Goal: Information Seeking & Learning: Learn about a topic

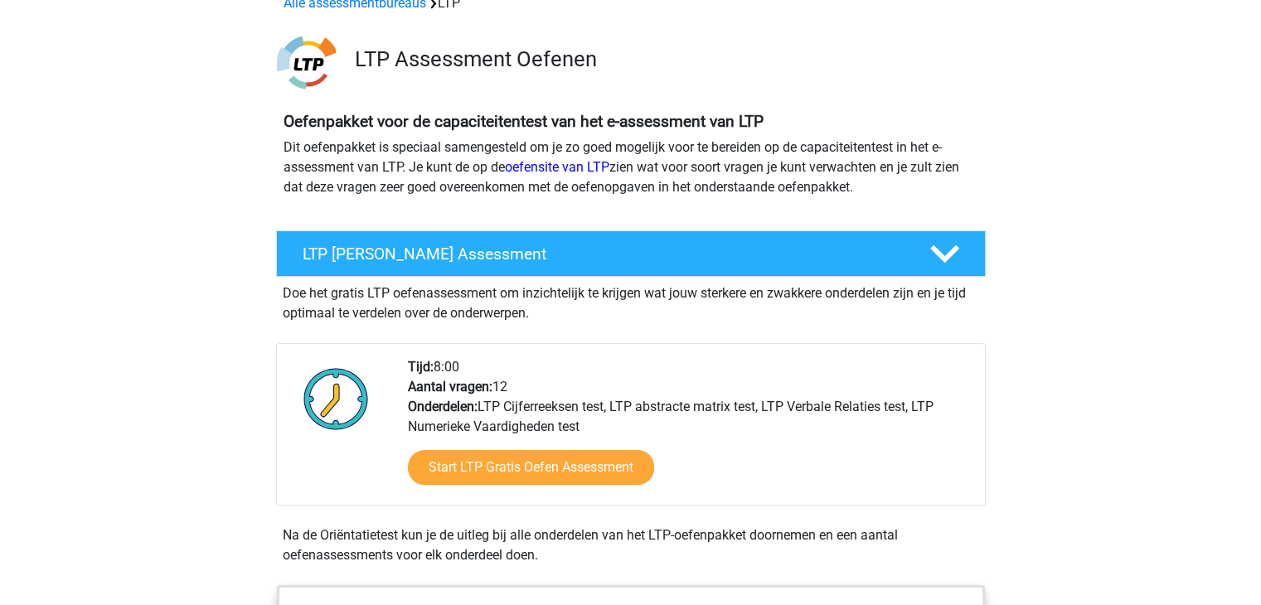
scroll to position [128, 0]
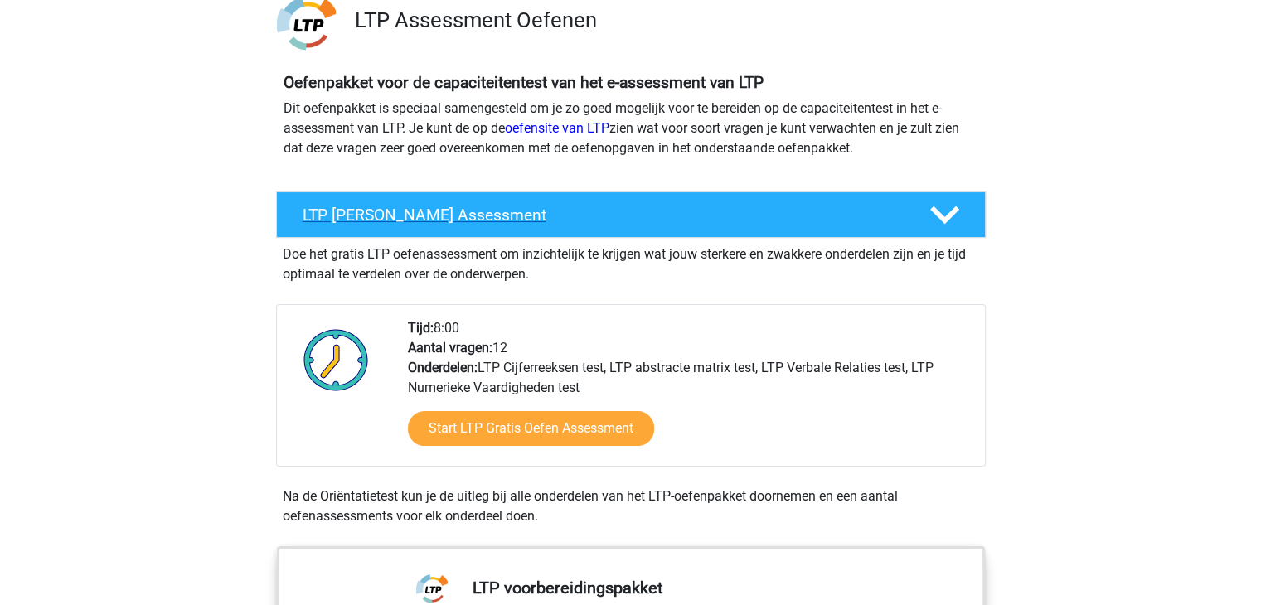
click at [587, 201] on div "LTP [PERSON_NAME] Assessment" at bounding box center [631, 214] width 710 height 46
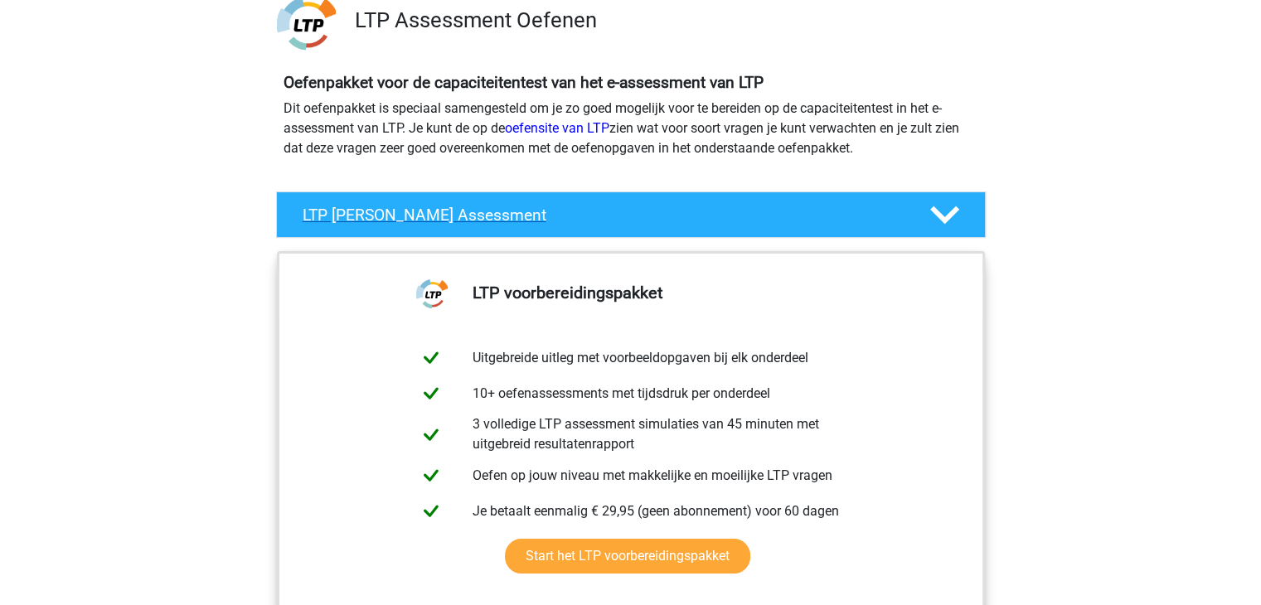
click at [587, 201] on div "LTP [PERSON_NAME] Assessment" at bounding box center [631, 214] width 710 height 46
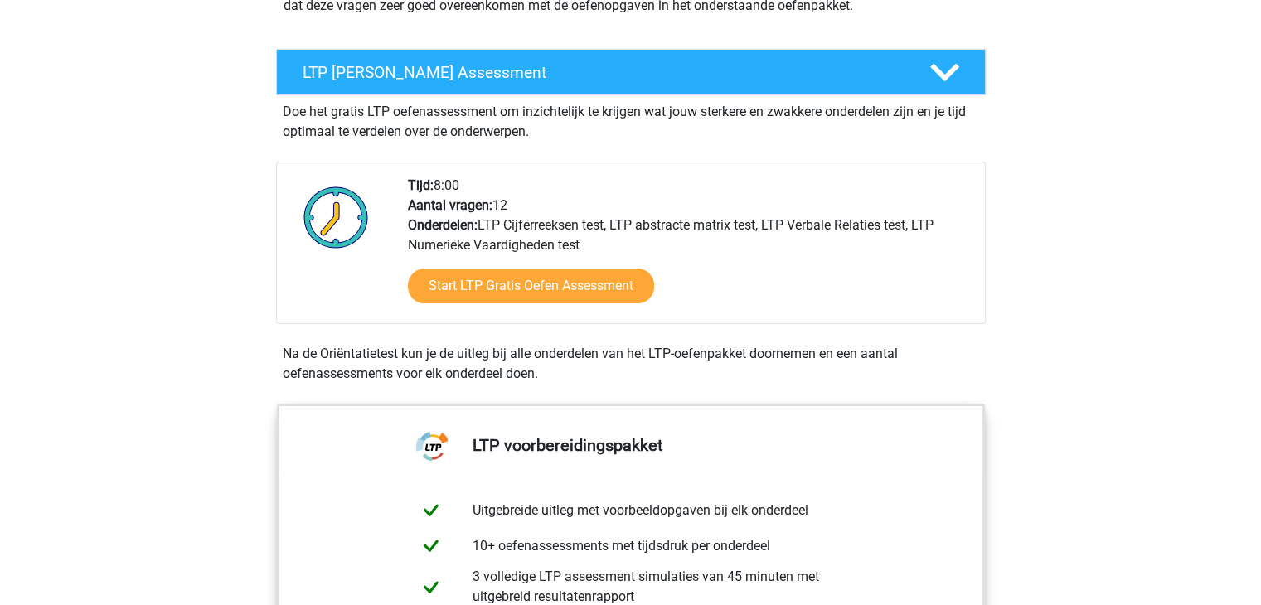
scroll to position [275, 0]
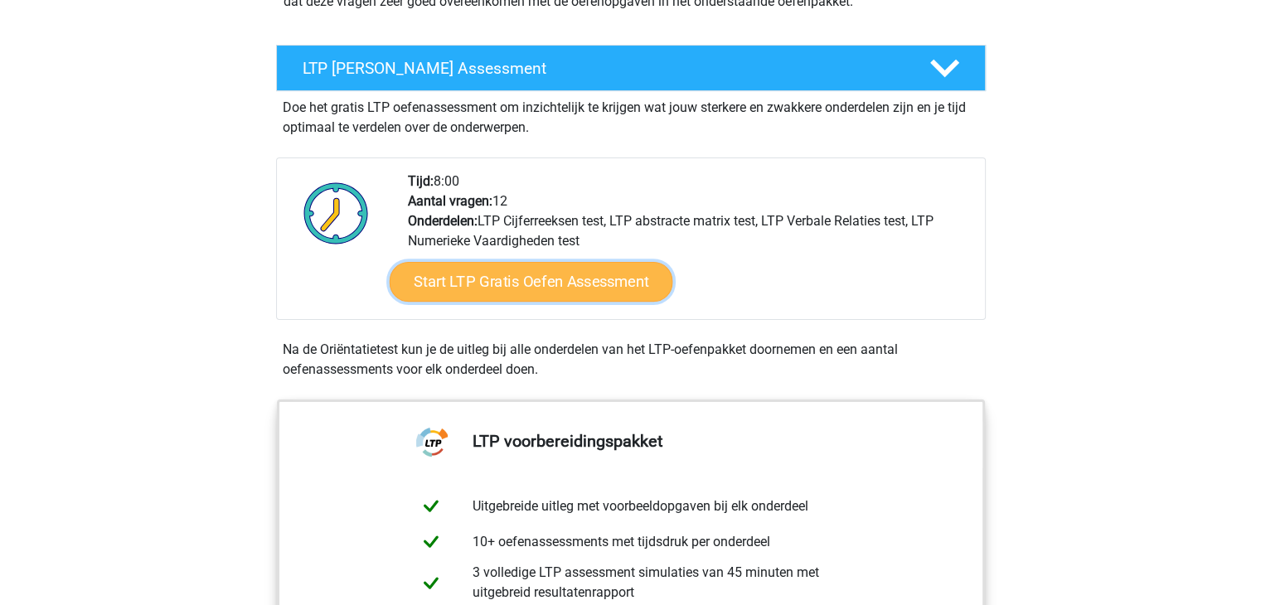
click at [553, 295] on link "Start LTP Gratis Oefen Assessment" at bounding box center [530, 282] width 283 height 40
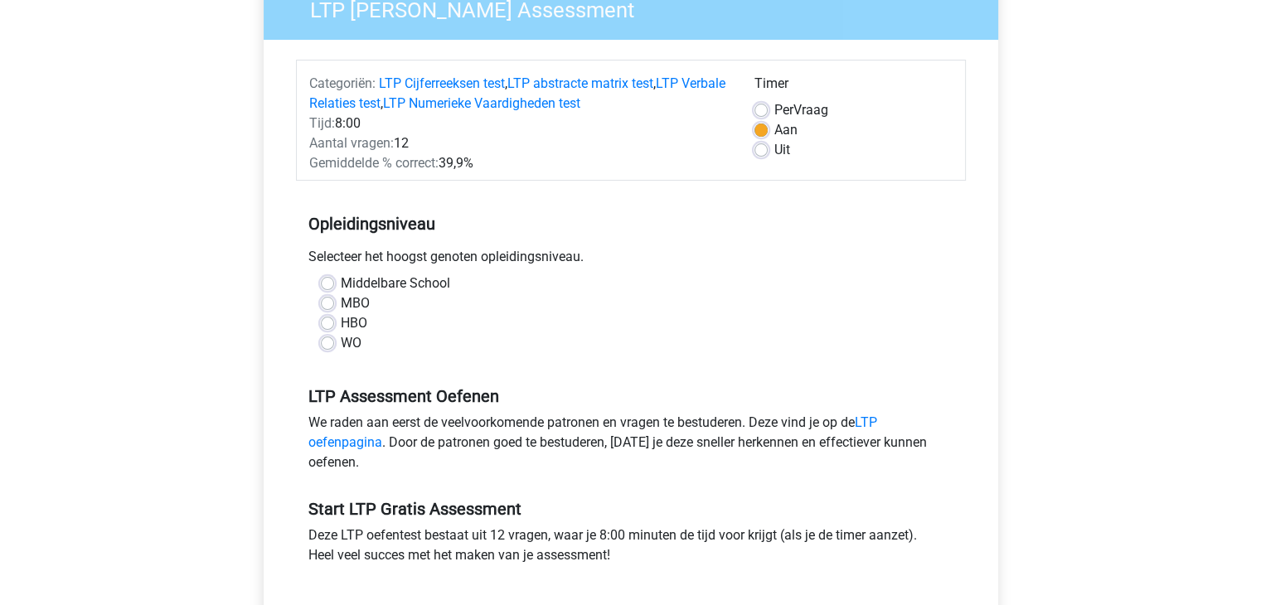
scroll to position [165, 0]
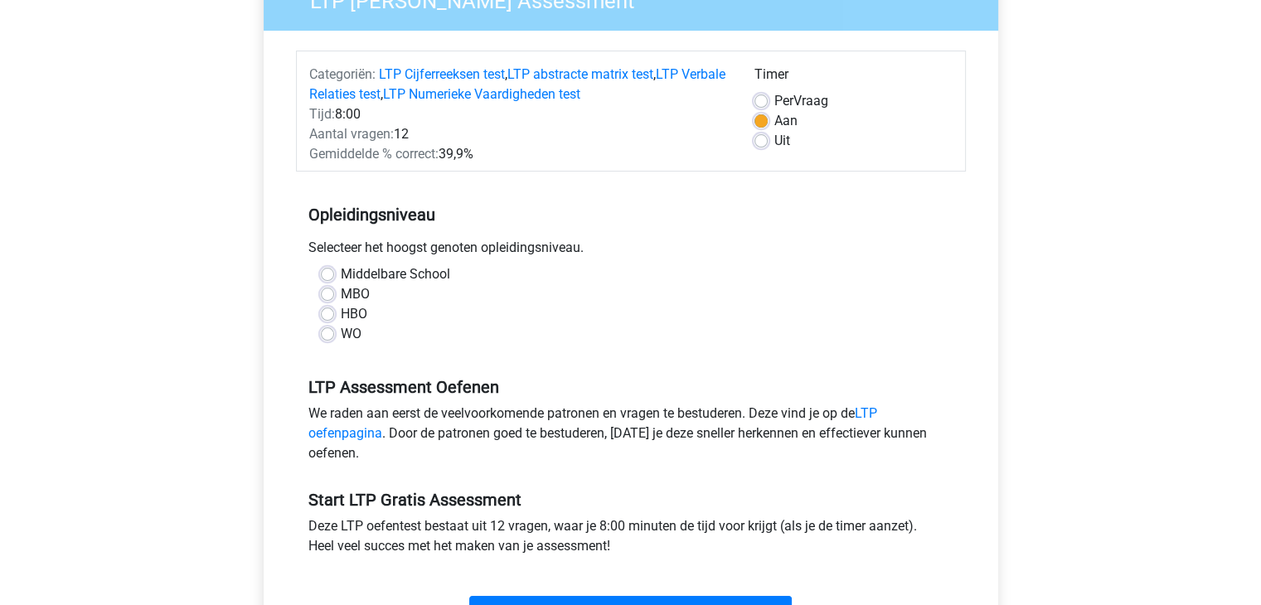
click at [398, 275] on label "Middelbare School" at bounding box center [395, 274] width 109 height 20
click at [334, 275] on input "Middelbare School" at bounding box center [327, 272] width 13 height 17
radio input "true"
click at [398, 276] on label "Middelbare School" at bounding box center [395, 274] width 109 height 20
click at [334, 276] on input "Middelbare School" at bounding box center [327, 272] width 13 height 17
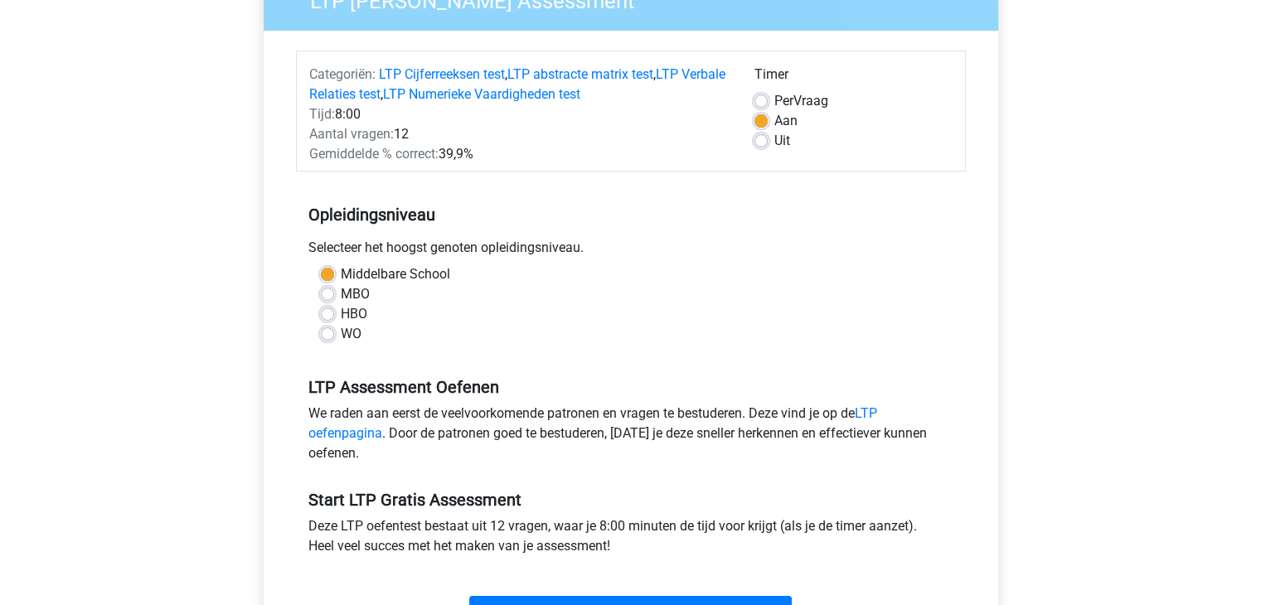
click at [517, 309] on div "HBO" at bounding box center [631, 314] width 620 height 20
click at [774, 140] on label "Uit" at bounding box center [782, 141] width 16 height 20
click at [766, 140] on input "Uit" at bounding box center [760, 139] width 13 height 17
radio input "true"
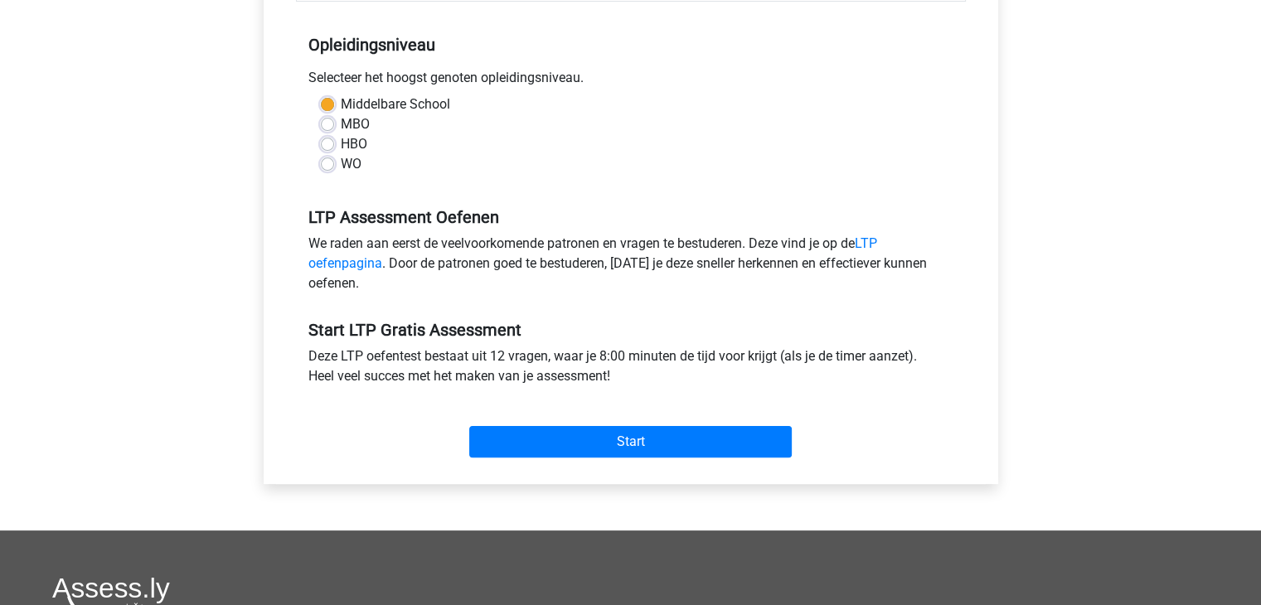
scroll to position [424, 0]
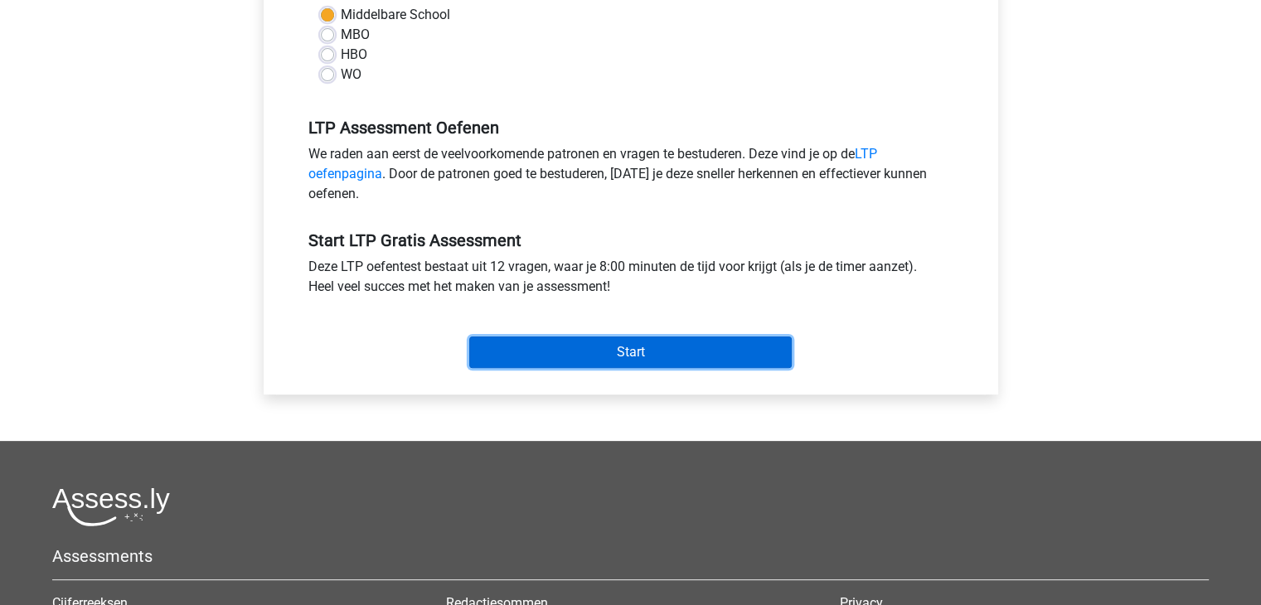
click at [659, 346] on input "Start" at bounding box center [630, 352] width 322 height 31
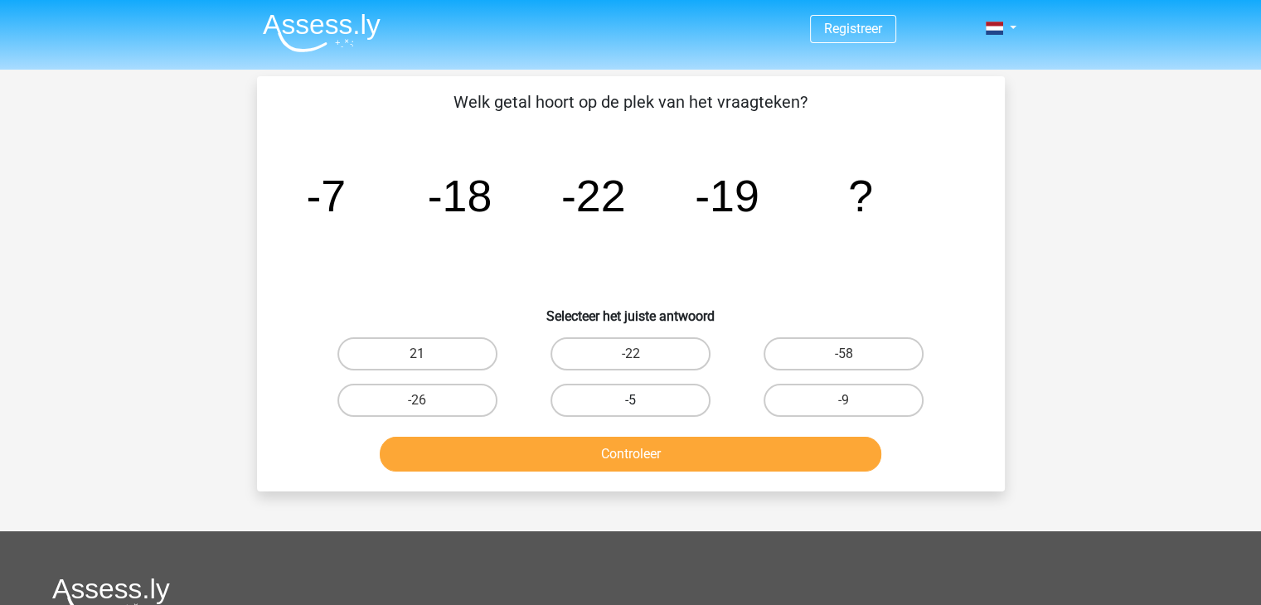
click at [663, 399] on label "-5" at bounding box center [630, 400] width 160 height 33
click at [641, 400] on input "-5" at bounding box center [635, 405] width 11 height 11
radio input "true"
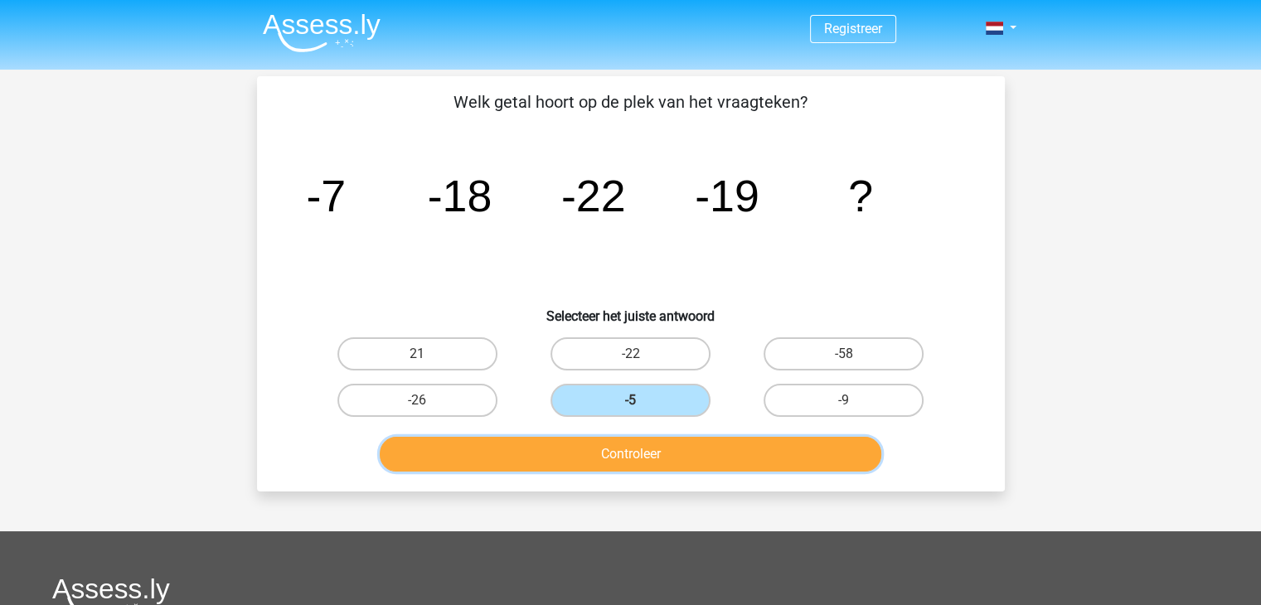
click at [670, 454] on button "Controleer" at bounding box center [630, 454] width 501 height 35
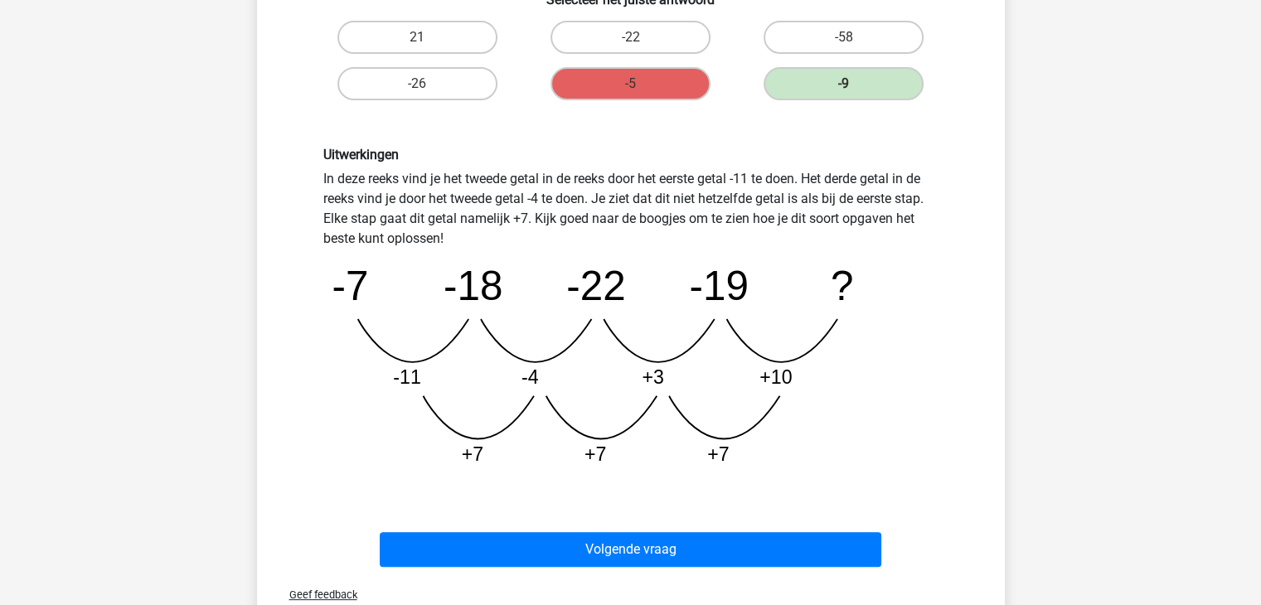
scroll to position [327, 0]
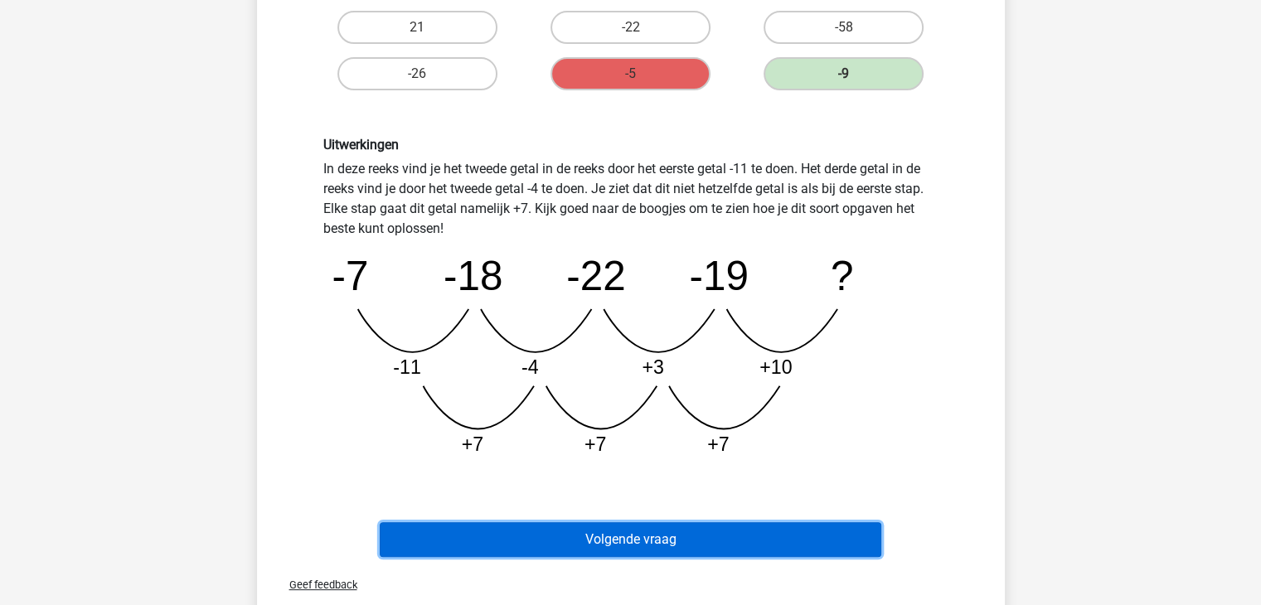
click at [584, 544] on button "Volgende vraag" at bounding box center [630, 539] width 501 height 35
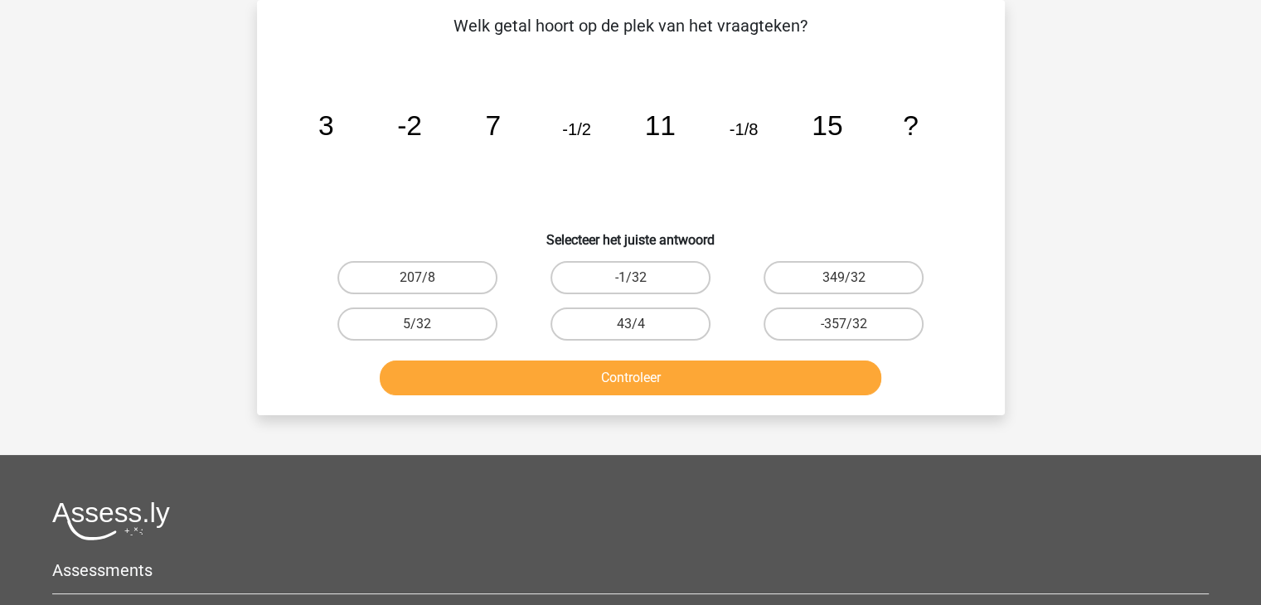
scroll to position [0, 0]
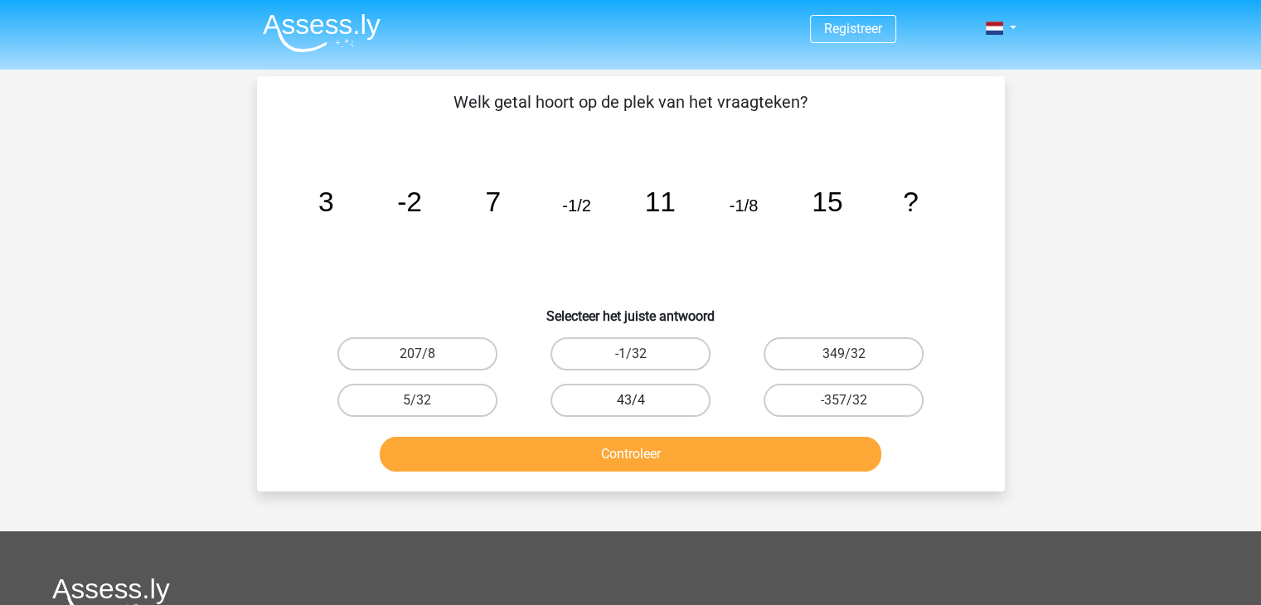
click at [608, 385] on label "43/4" at bounding box center [630, 400] width 160 height 33
click at [630, 400] on input "43/4" at bounding box center [635, 405] width 11 height 11
radio input "true"
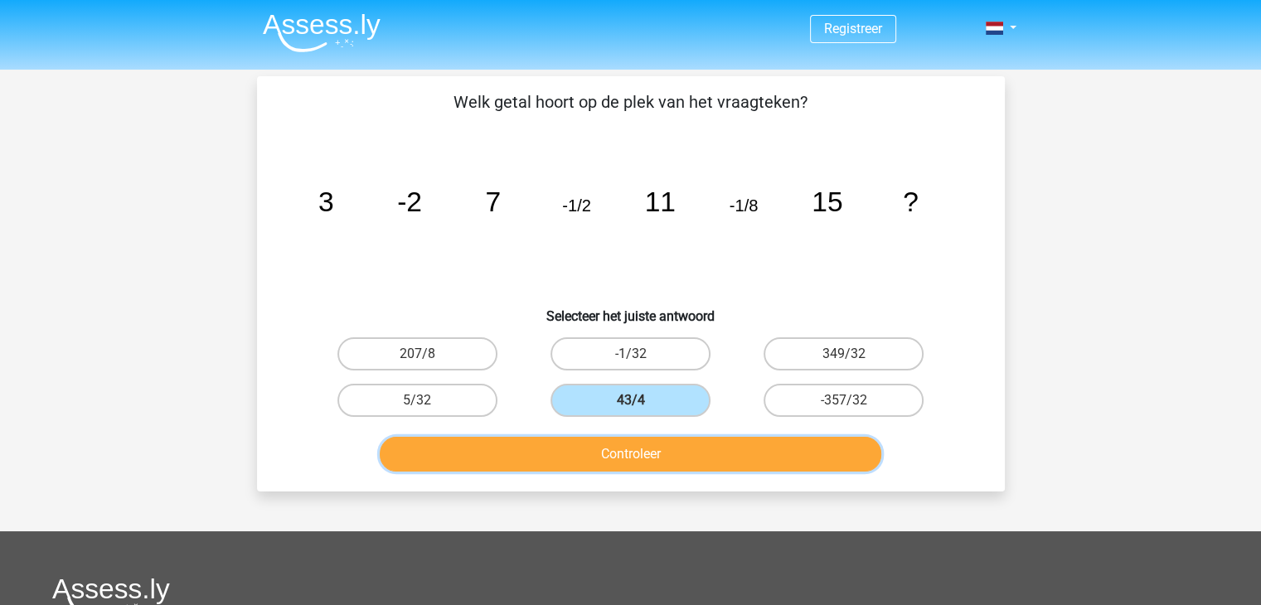
click at [613, 437] on button "Controleer" at bounding box center [630, 454] width 501 height 35
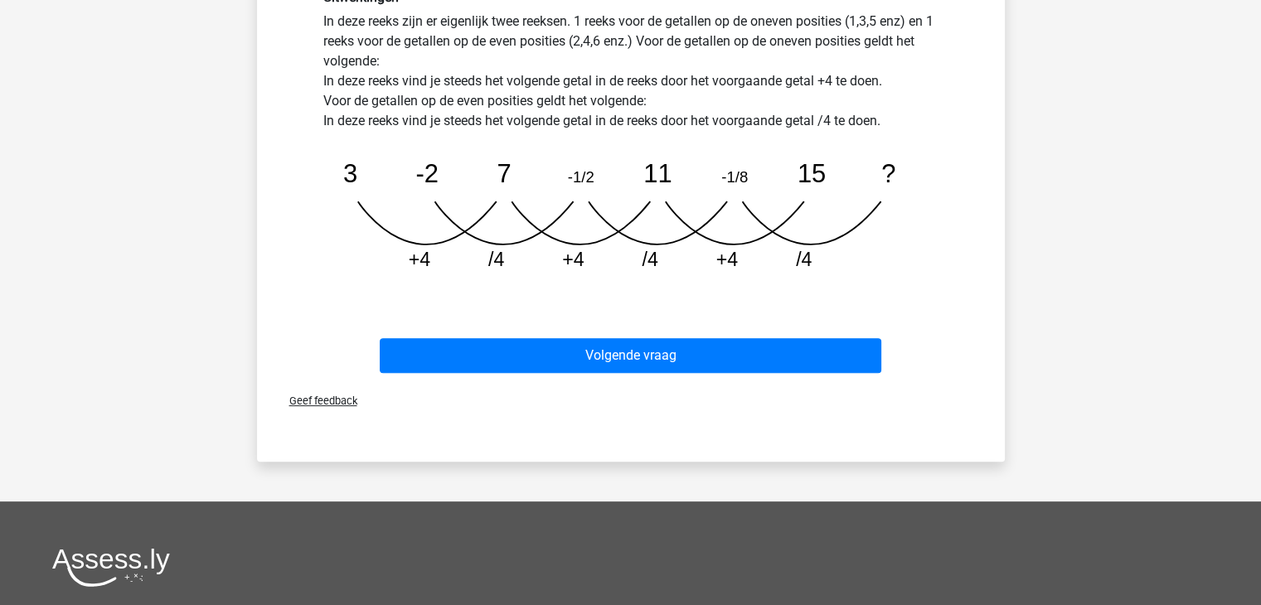
scroll to position [474, 0]
